Goal: Subscribe to service/newsletter

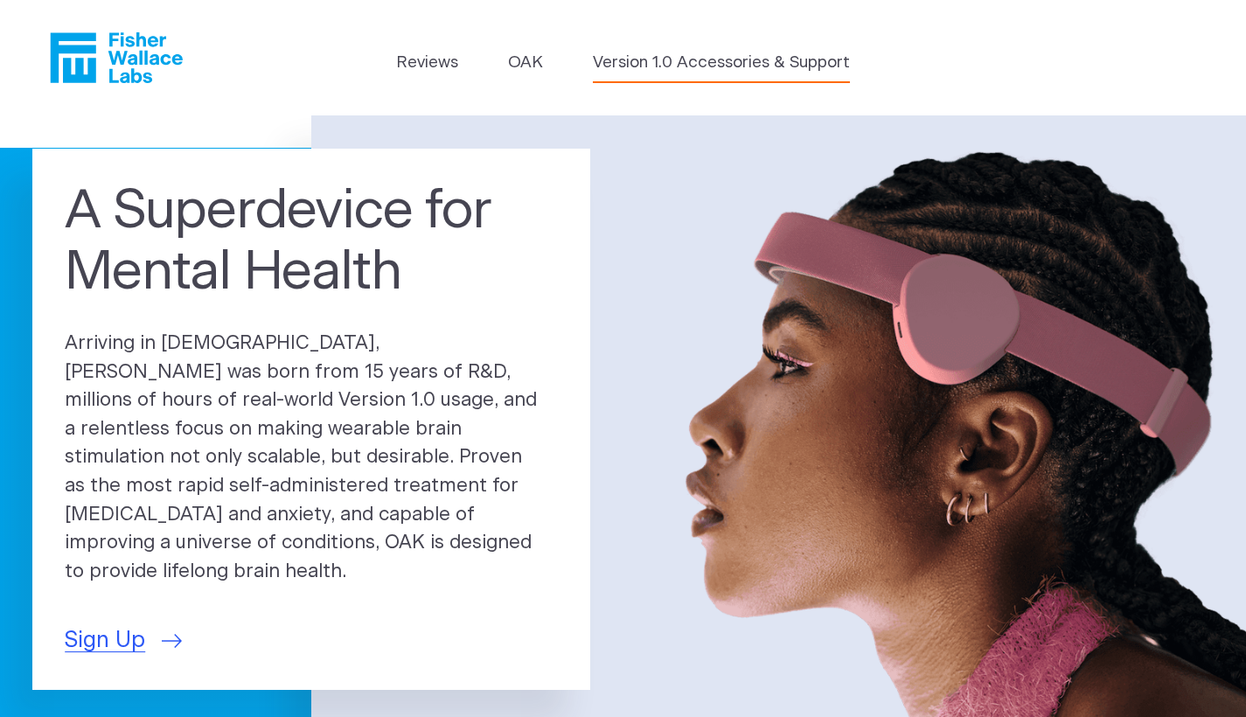
click at [690, 67] on link "Version 1.0 Accessories & Support" at bounding box center [721, 63] width 257 height 24
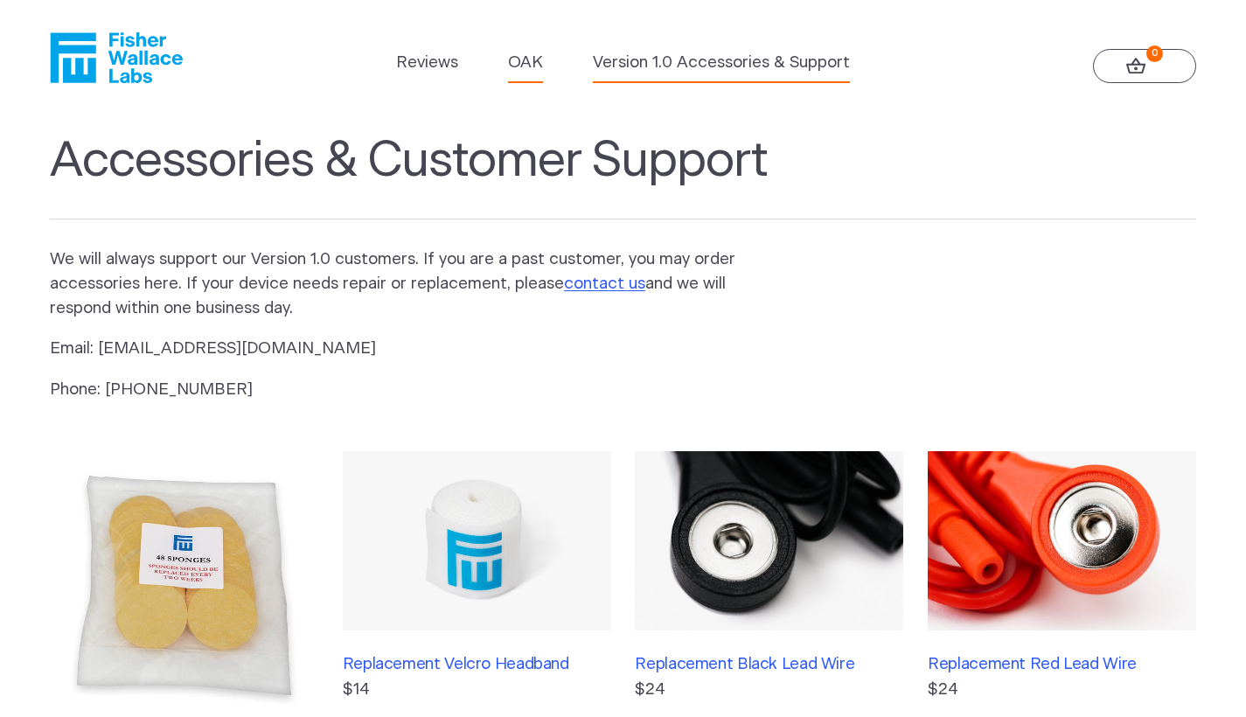
click at [531, 64] on link "OAK" at bounding box center [525, 63] width 35 height 24
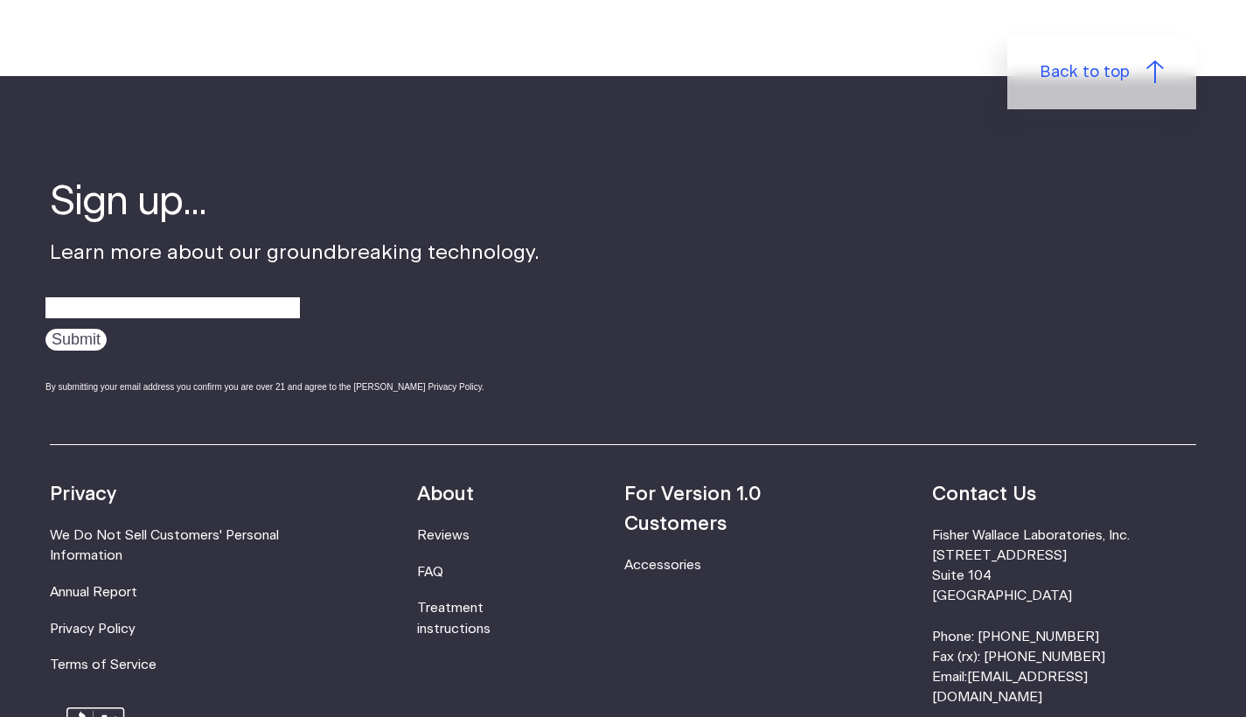
scroll to position [2812, 0]
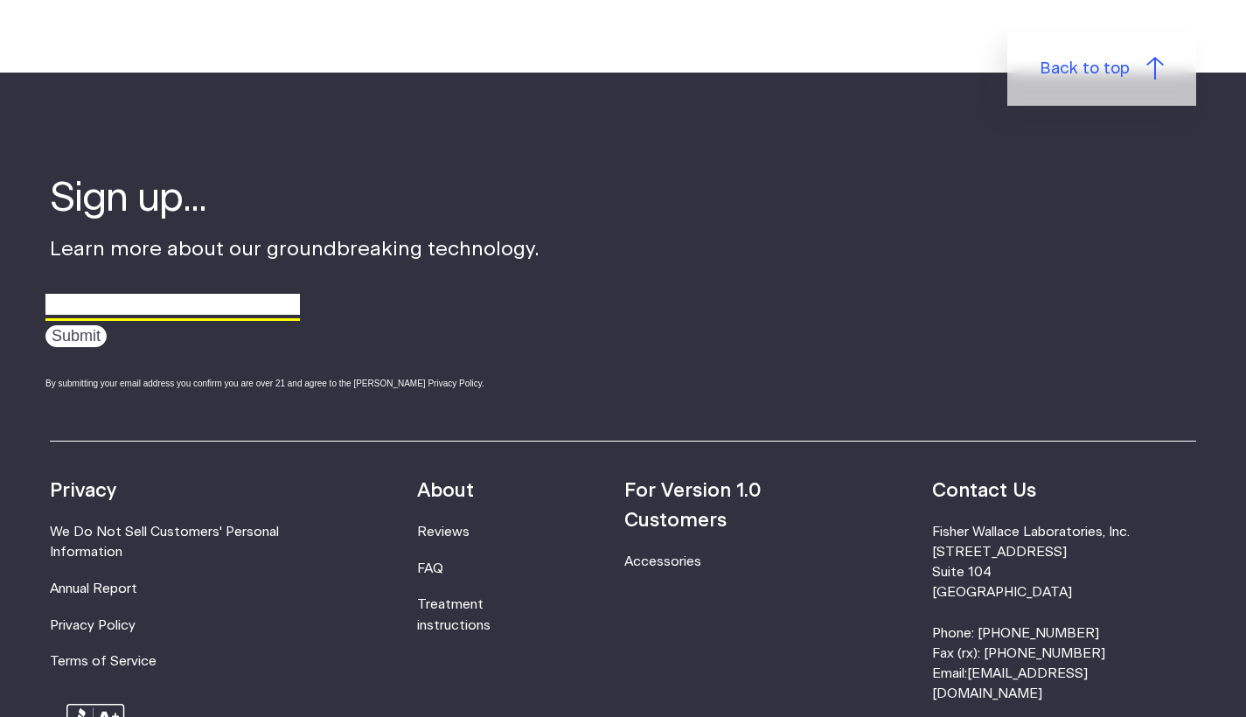
click at [153, 297] on input "email" at bounding box center [172, 304] width 254 height 27
type input "tomaz.mikus@gmail.com"
click at [76, 325] on input "Submit" at bounding box center [75, 336] width 61 height 22
click at [66, 326] on input "Submit" at bounding box center [75, 336] width 61 height 22
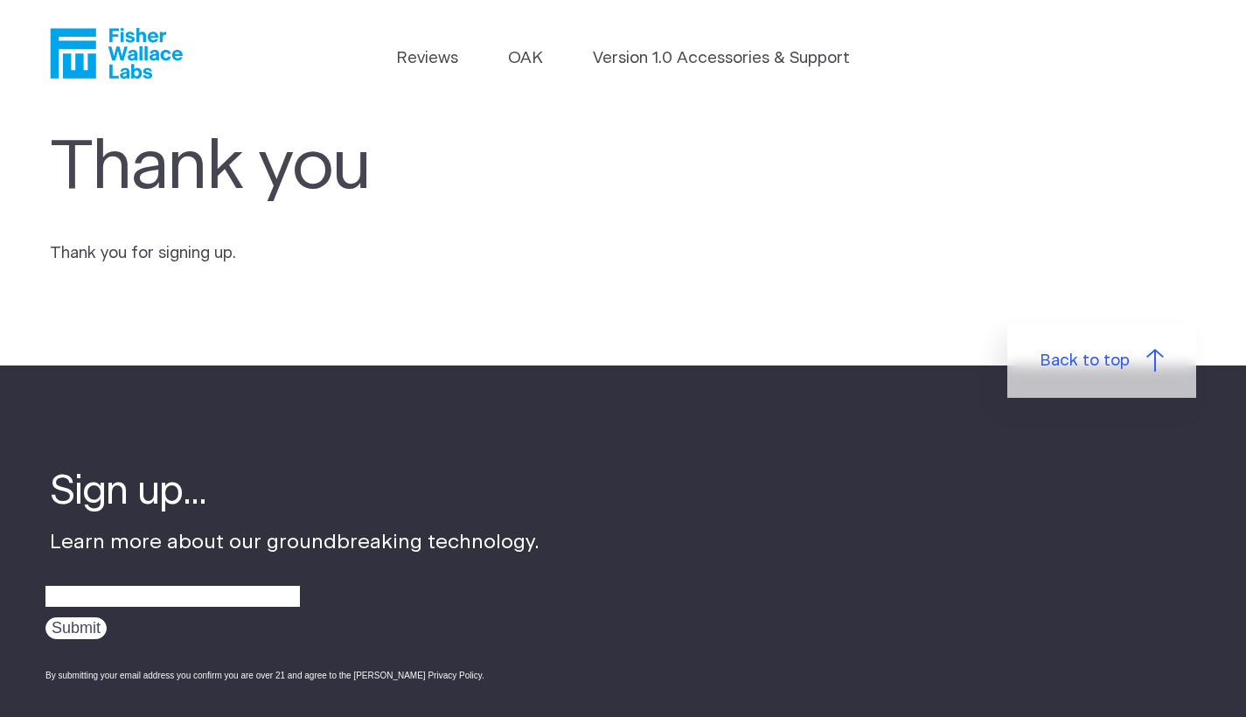
scroll to position [3, 0]
click at [524, 53] on link "OAK" at bounding box center [525, 59] width 35 height 24
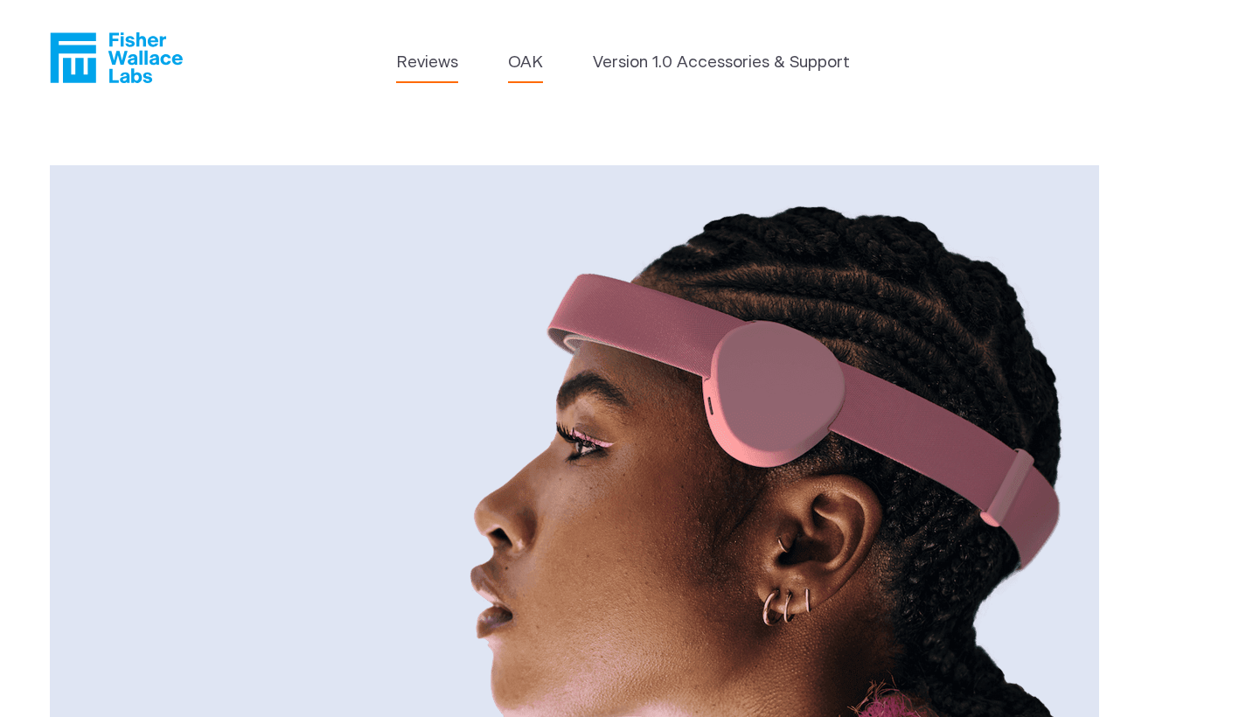
click at [433, 59] on link "Reviews" at bounding box center [427, 63] width 62 height 24
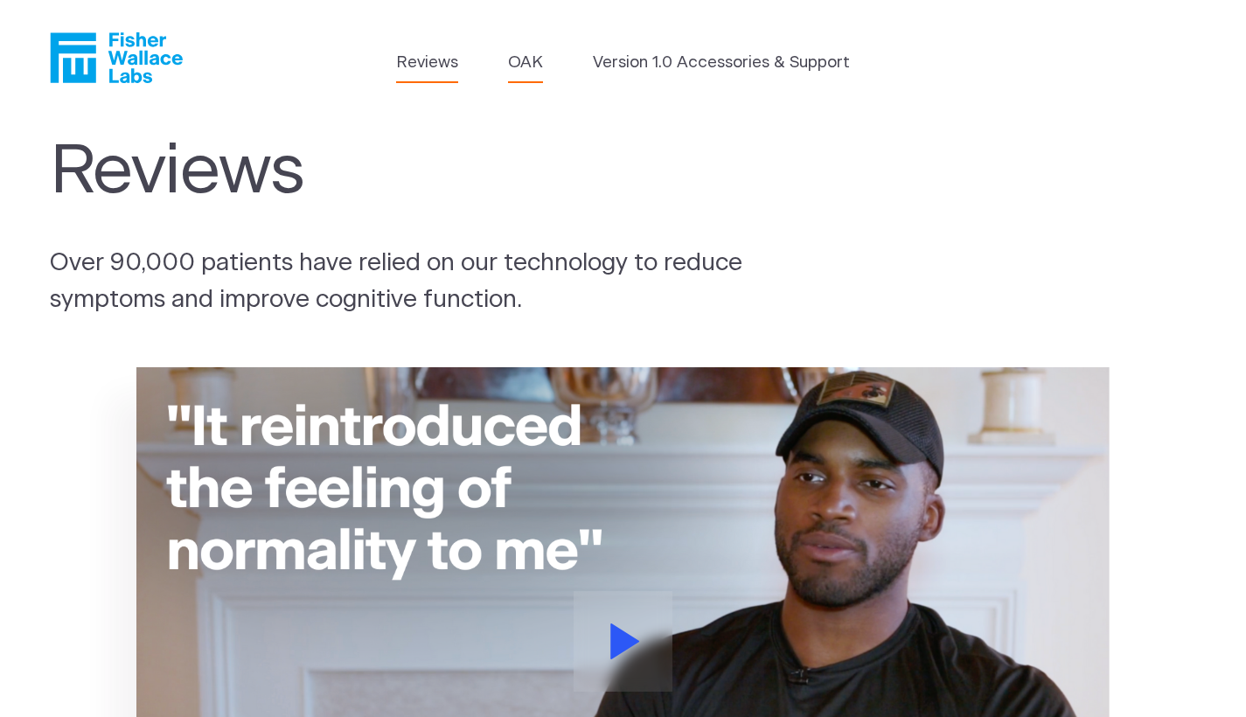
click at [536, 61] on link "OAK" at bounding box center [525, 63] width 35 height 24
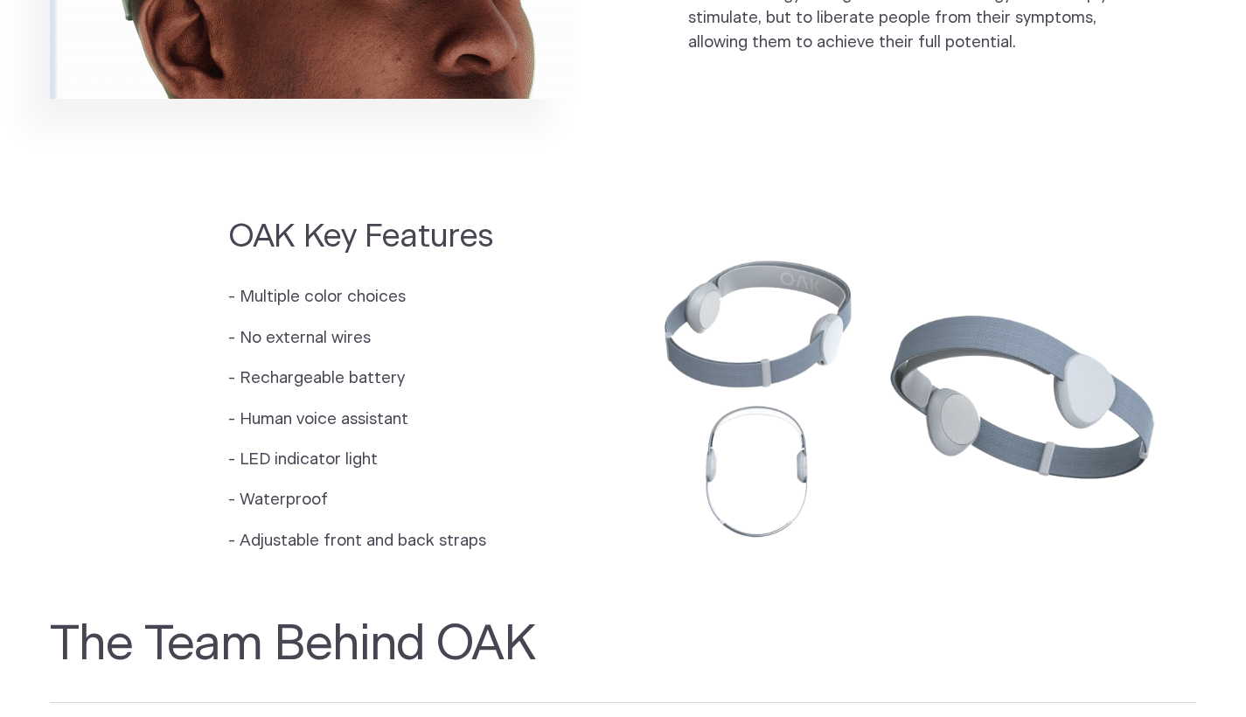
scroll to position [1300, 0]
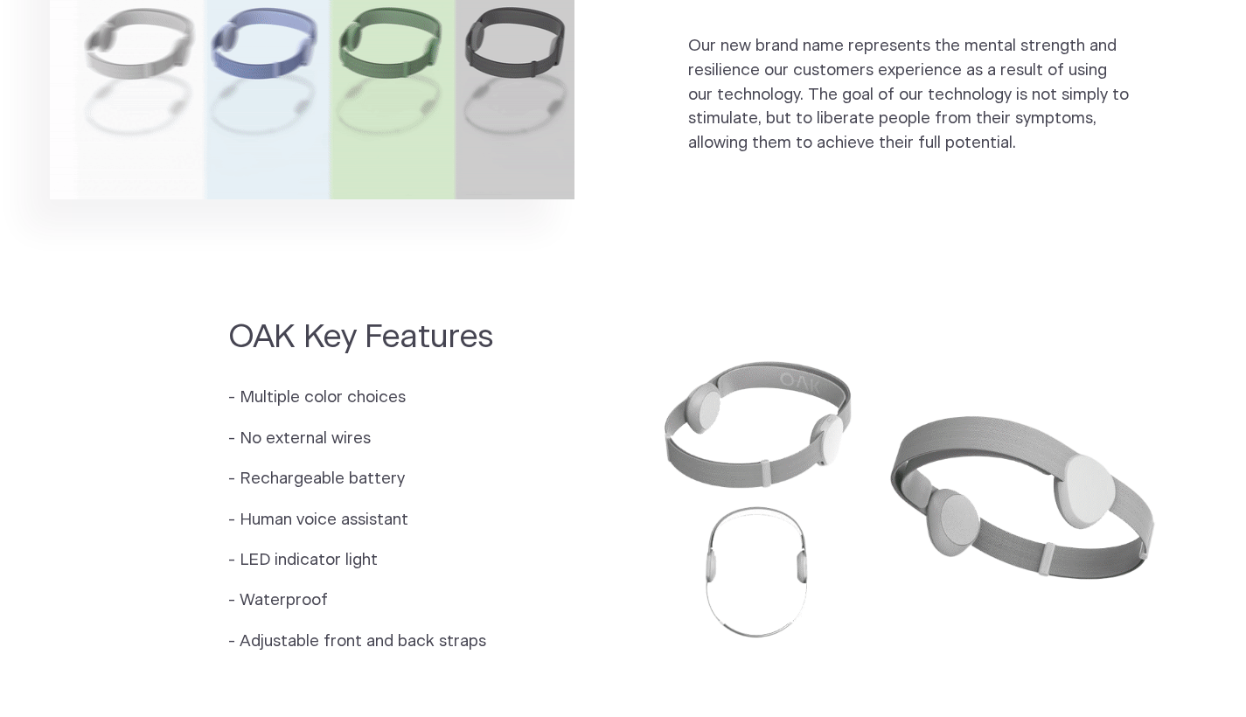
click at [819, 453] on img at bounding box center [910, 493] width 574 height 382
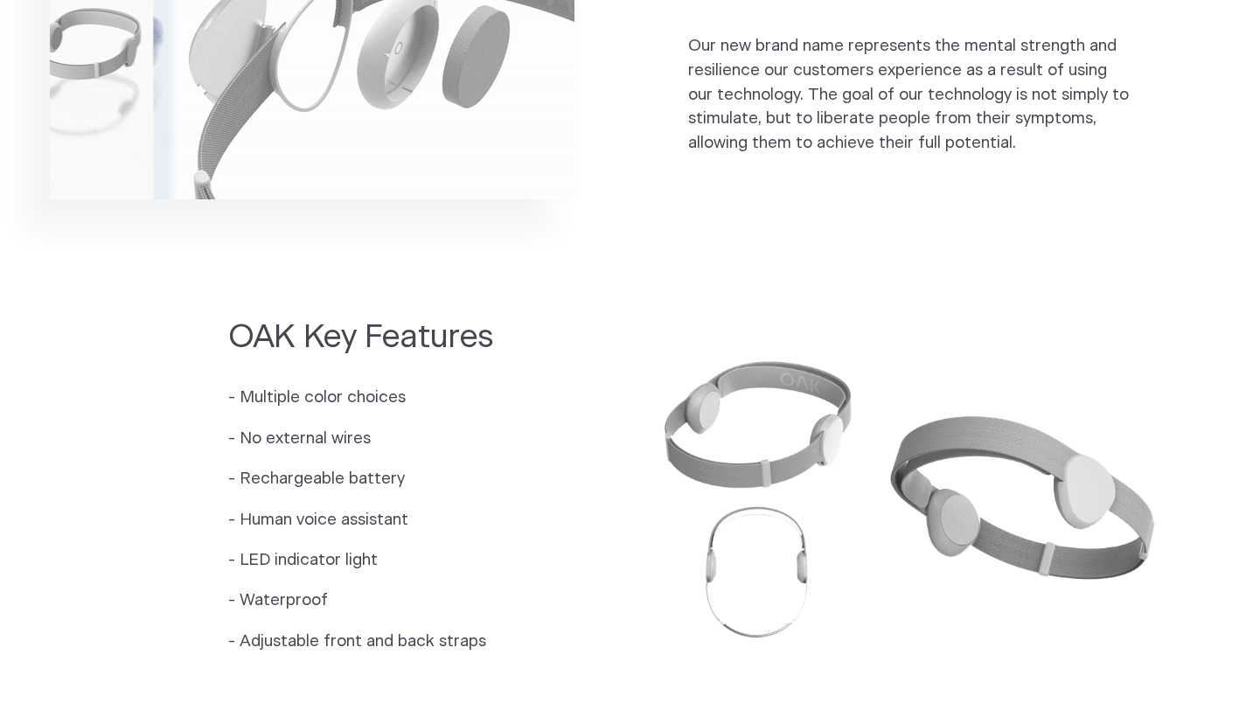
click at [991, 470] on img at bounding box center [910, 493] width 574 height 382
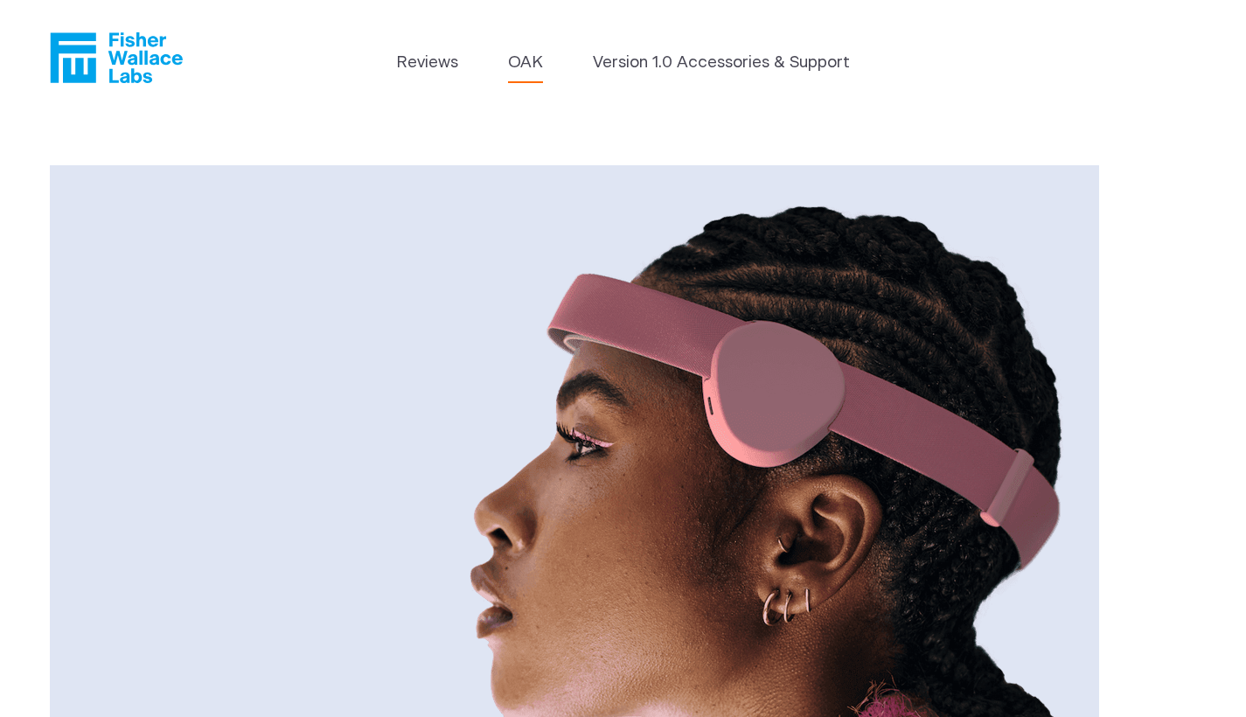
scroll to position [0, 0]
click at [104, 41] on icon "Fisher Wallace" at bounding box center [116, 57] width 133 height 51
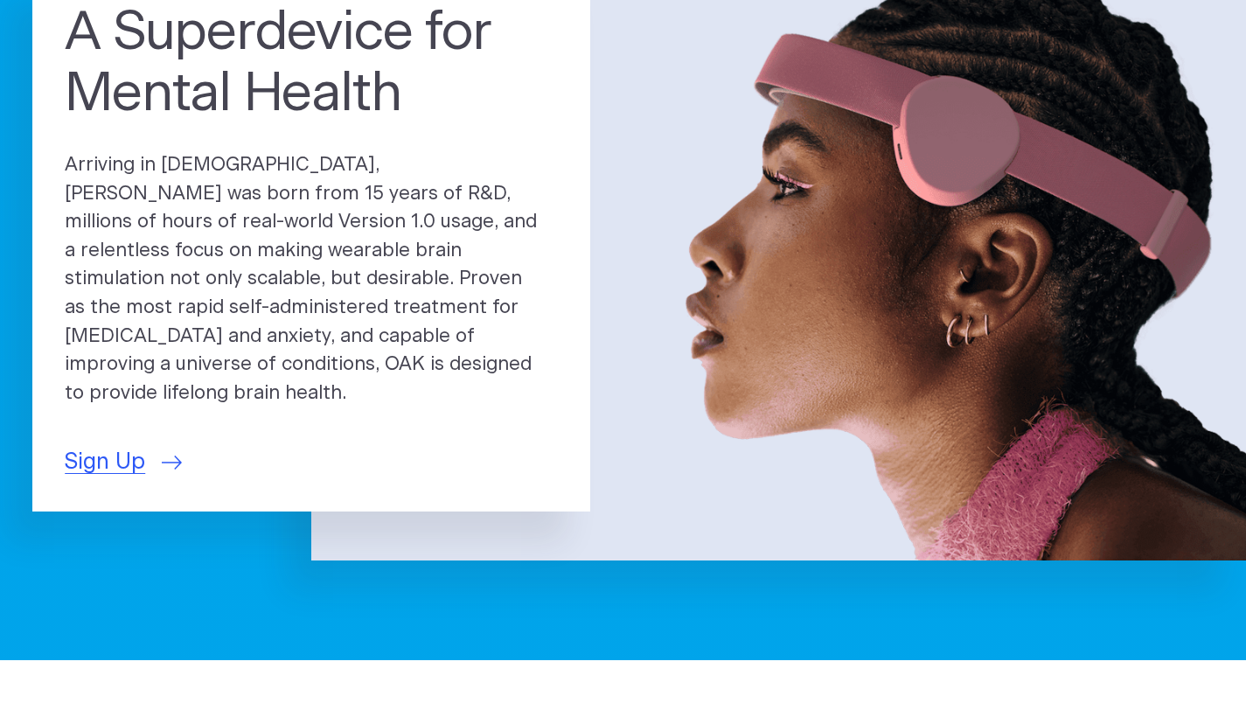
scroll to position [181, 0]
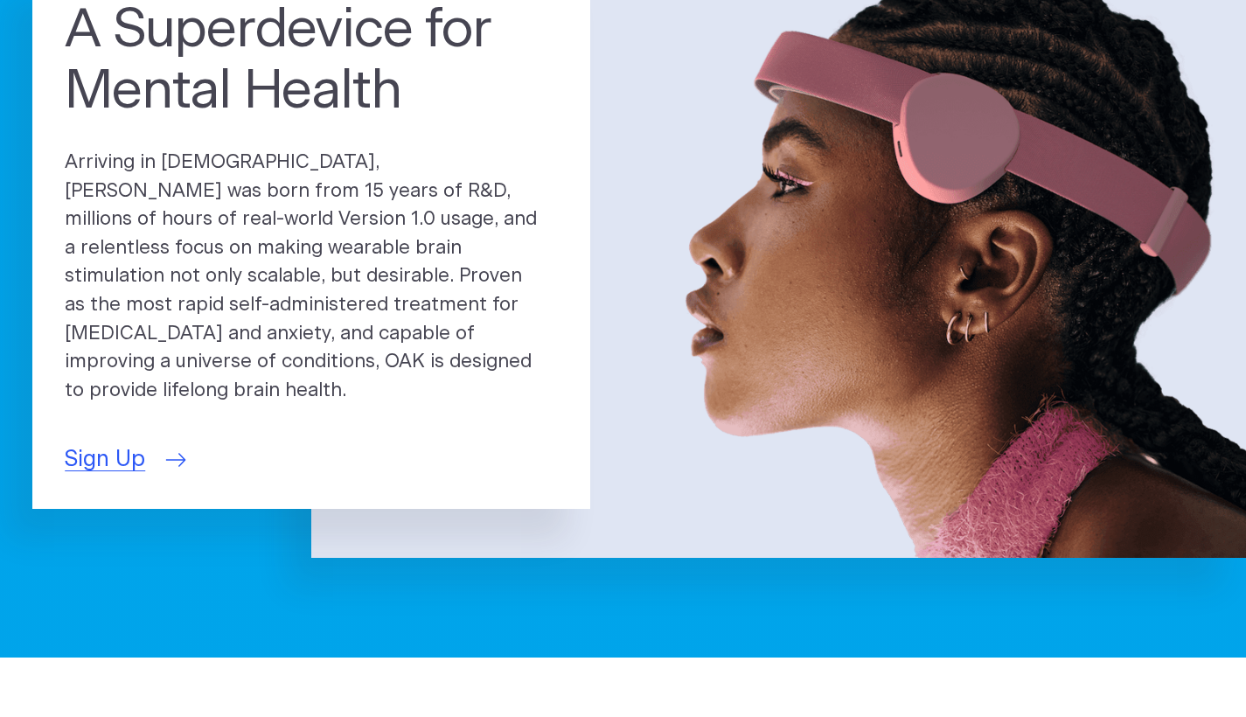
click at [106, 455] on span "Sign Up" at bounding box center [105, 459] width 80 height 33
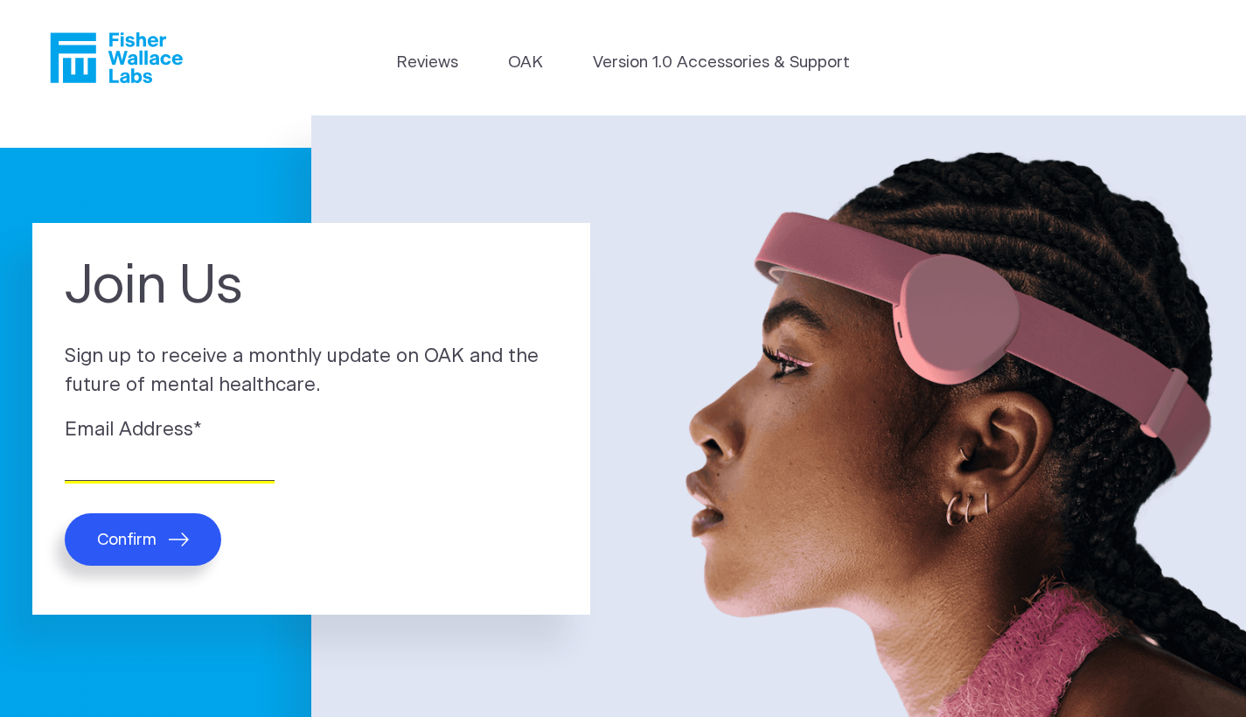
click at [141, 464] on input "Email Address *" at bounding box center [170, 467] width 210 height 27
type input "[EMAIL_ADDRESS][PERSON_NAME][DOMAIN_NAME]"
click at [122, 526] on button "Confirm" at bounding box center [143, 539] width 157 height 52
